Goal: Information Seeking & Learning: Find specific page/section

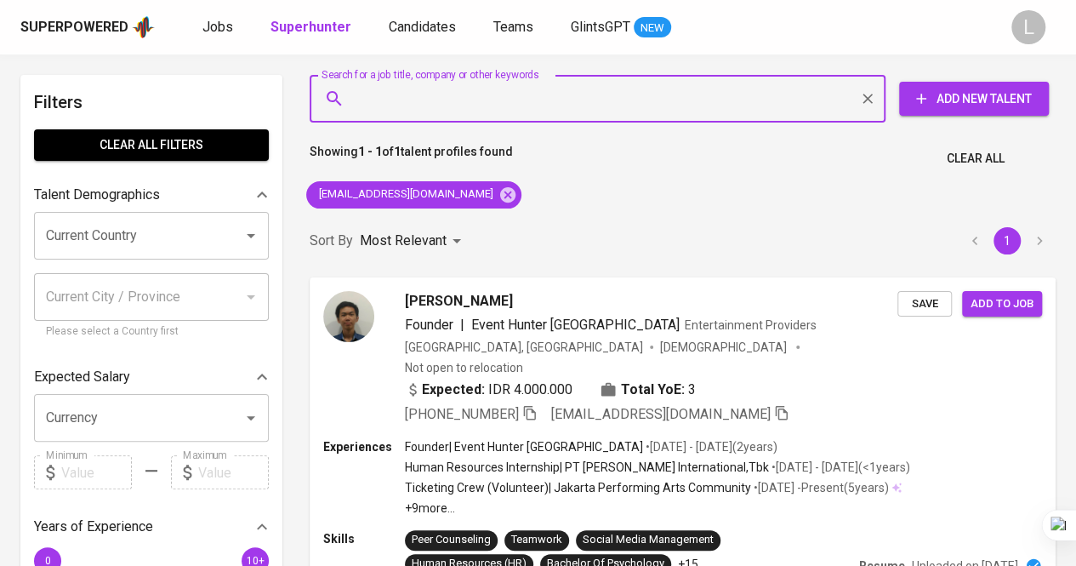
type input "[EMAIL_ADDRESS][DOMAIN_NAME]"
click at [422, 94] on input "[EMAIL_ADDRESS][DOMAIN_NAME]" at bounding box center [601, 98] width 501 height 32
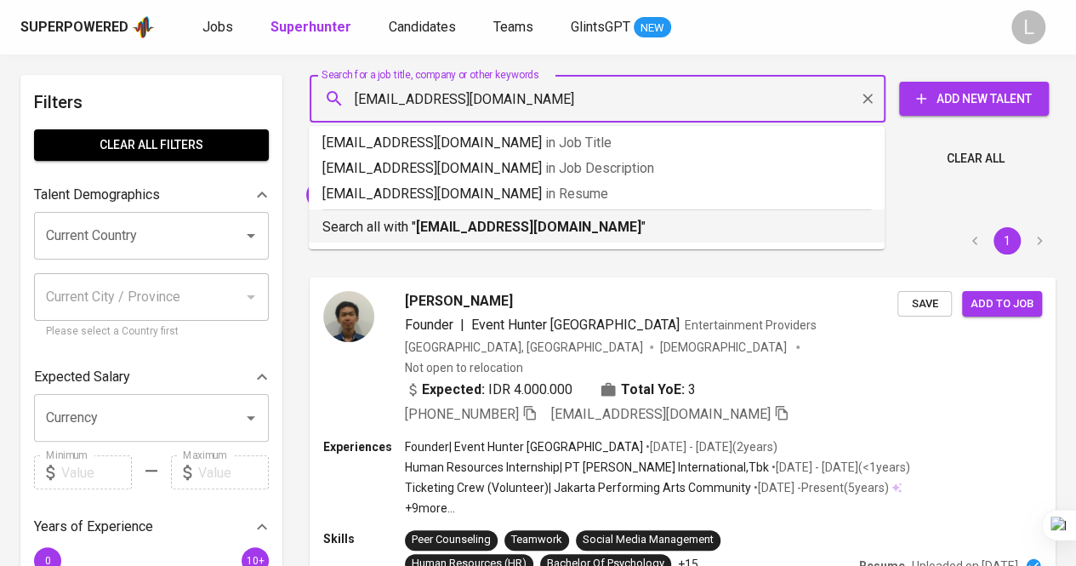
click at [448, 228] on b "[EMAIL_ADDRESS][DOMAIN_NAME]" at bounding box center [528, 227] width 225 height 16
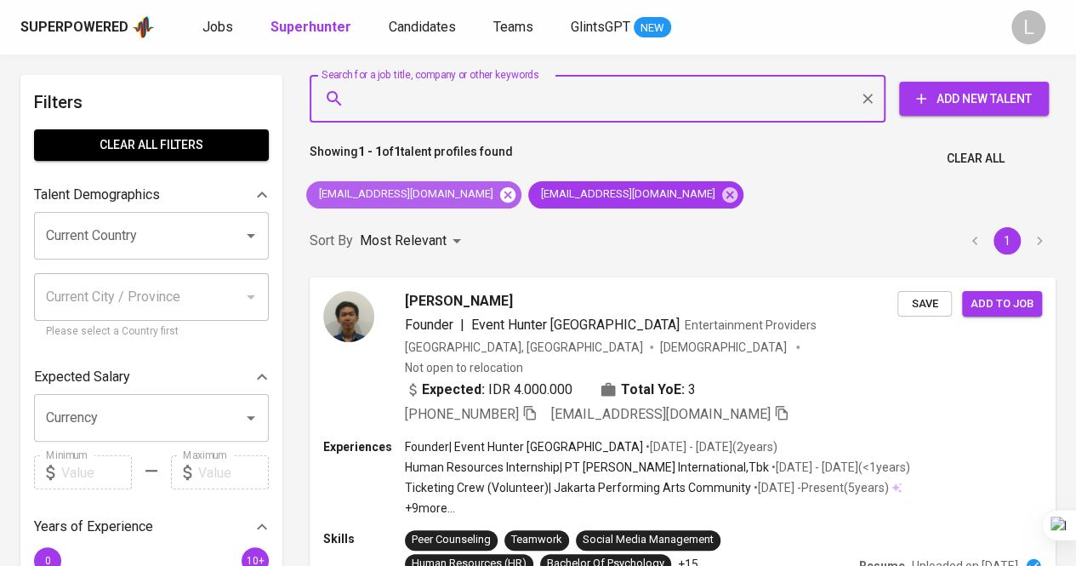
click at [500, 191] on icon at bounding box center [507, 193] width 15 height 15
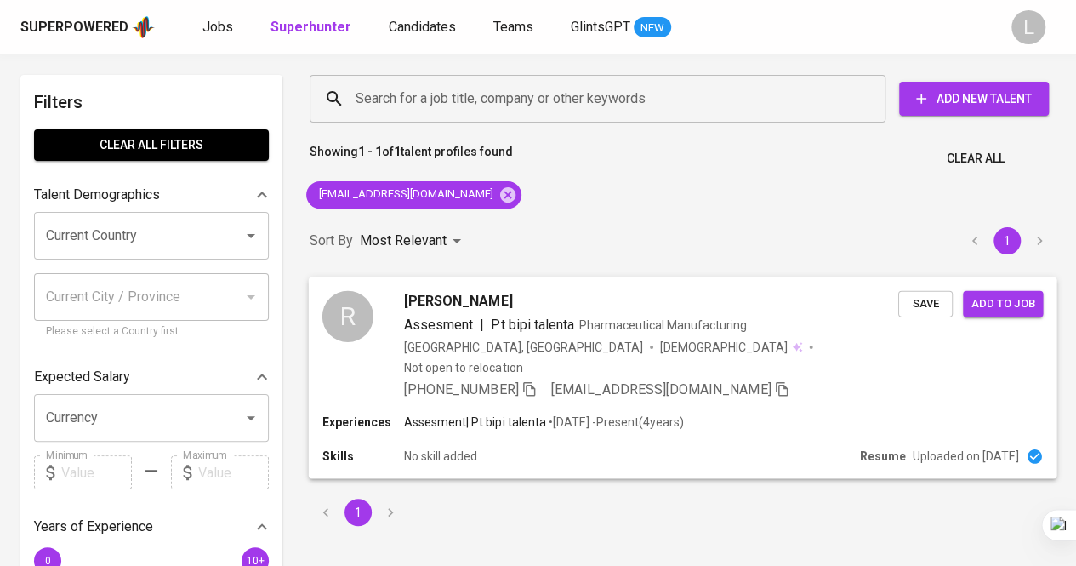
click at [487, 295] on span "[PERSON_NAME]" at bounding box center [458, 300] width 108 height 20
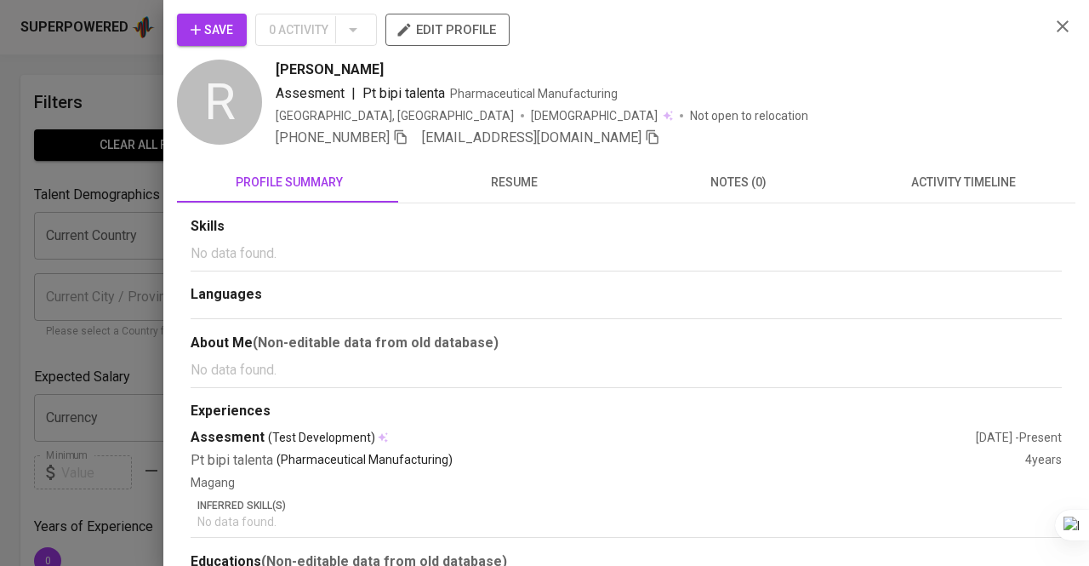
click at [511, 173] on span "resume" at bounding box center [514, 182] width 204 height 21
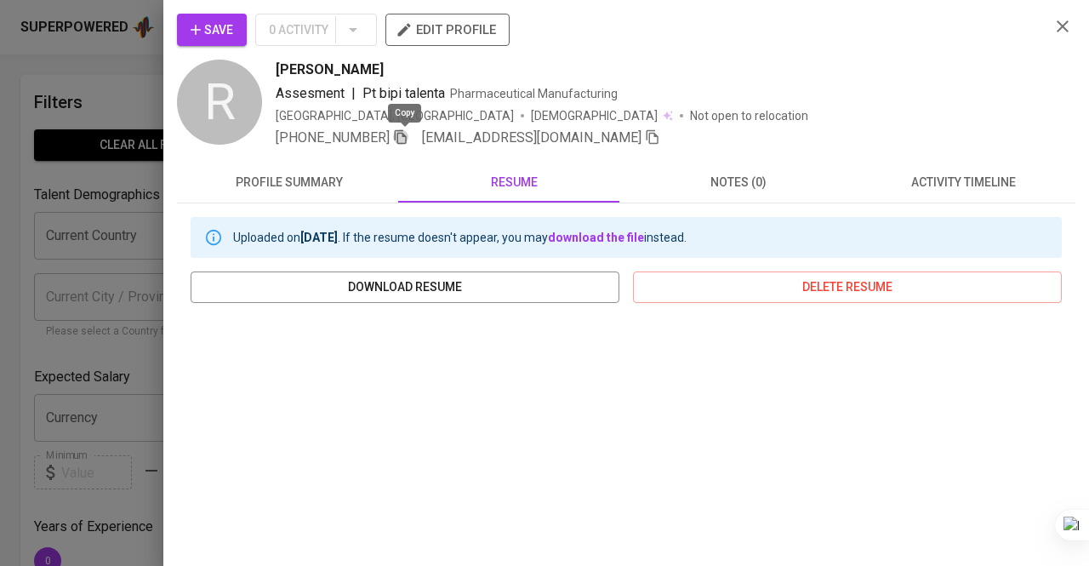
click at [406, 132] on icon "button" at bounding box center [401, 137] width 12 height 14
